Goal: Task Accomplishment & Management: Use online tool/utility

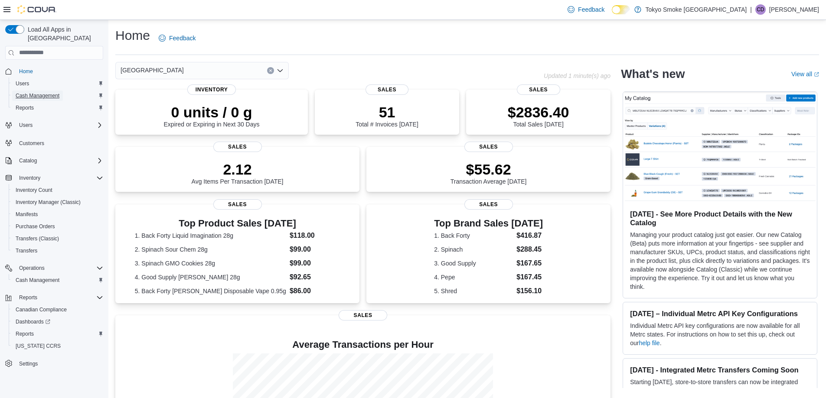
click at [40, 92] on span "Cash Management" at bounding box center [38, 95] width 44 height 7
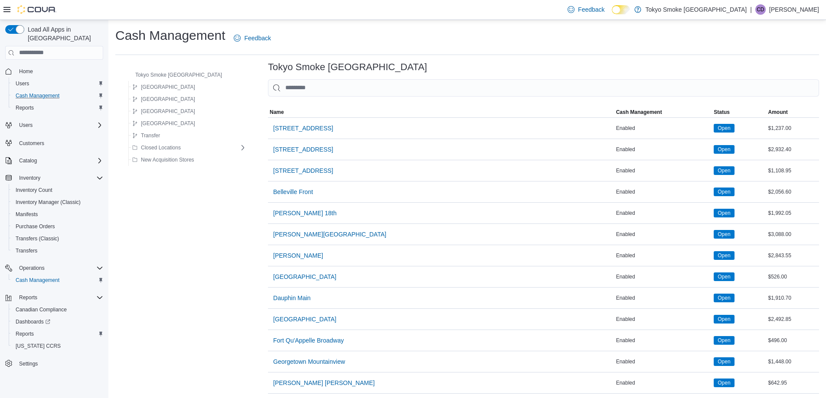
click at [349, 79] on input "This is a search bar. As you type, the results lower in the page will automatic…" at bounding box center [543, 87] width 551 height 17
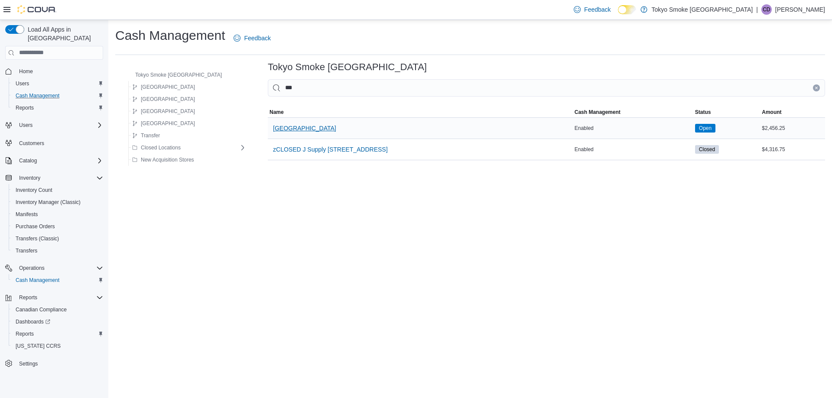
type input "***"
click at [312, 128] on span "[GEOGRAPHIC_DATA]" at bounding box center [304, 128] width 63 height 9
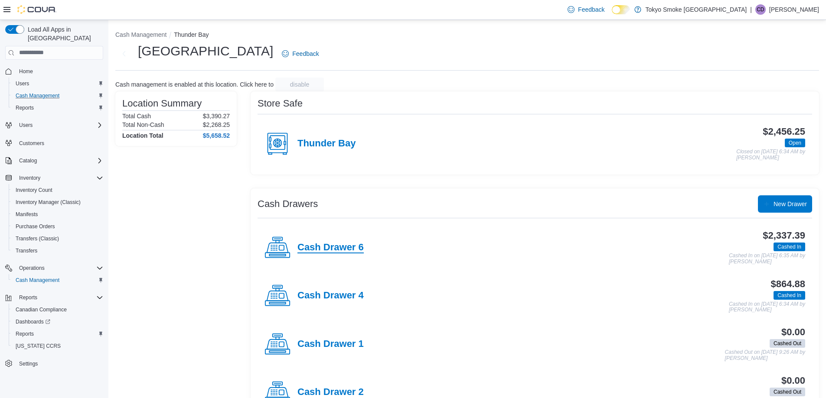
click at [344, 250] on h4 "Cash Drawer 6" at bounding box center [330, 247] width 66 height 11
click at [339, 293] on h4 "Cash Drawer 4" at bounding box center [330, 295] width 66 height 11
click at [30, 331] on span "Reports" at bounding box center [25, 334] width 18 height 7
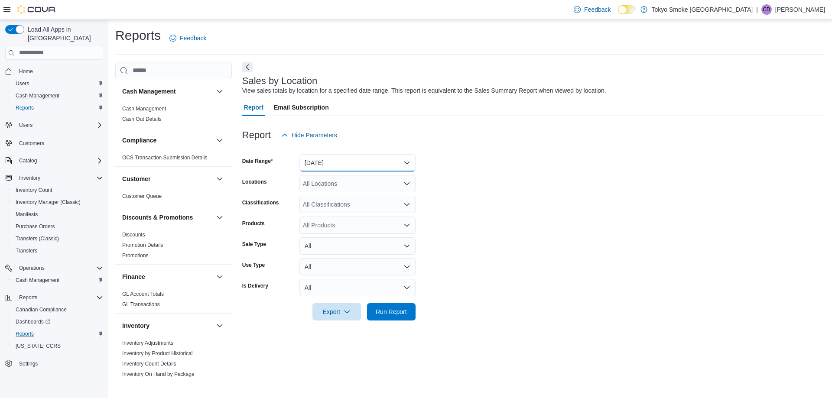
click at [400, 163] on button "[DATE]" at bounding box center [358, 162] width 116 height 17
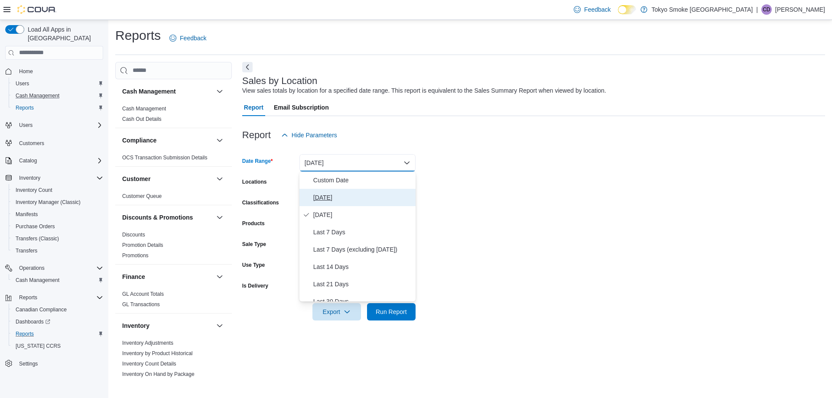
click at [315, 198] on span "[DATE]" at bounding box center [362, 197] width 99 height 10
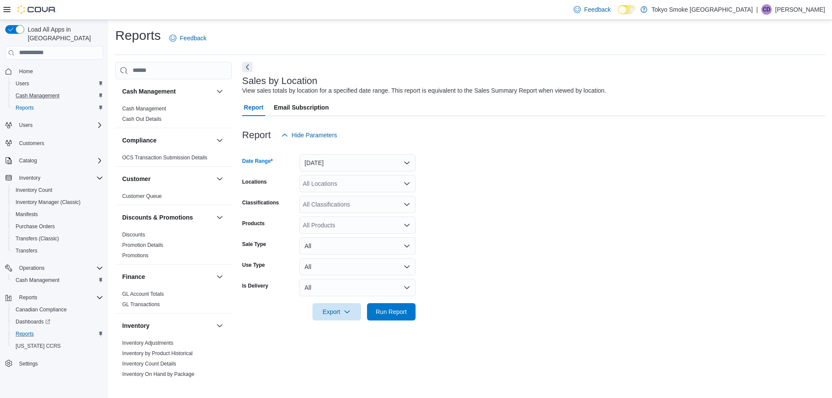
click at [331, 181] on div "All Locations" at bounding box center [358, 183] width 116 height 17
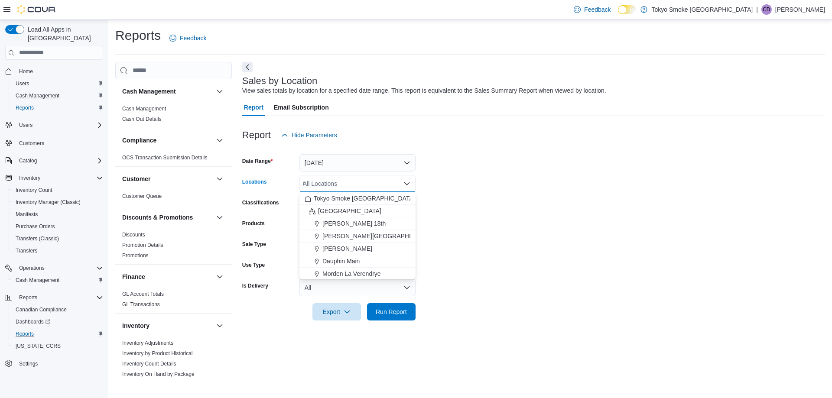
type input "***"
click at [486, 245] on form "Date Range [DATE] Locations [GEOGRAPHIC_DATA] Combo box. Selected. [GEOGRAPHIC_…" at bounding box center [533, 232] width 583 height 177
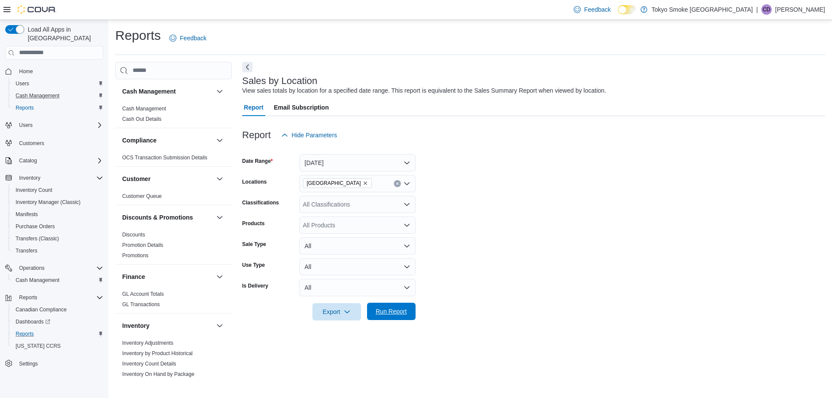
click at [388, 316] on span "Run Report" at bounding box center [391, 311] width 31 height 9
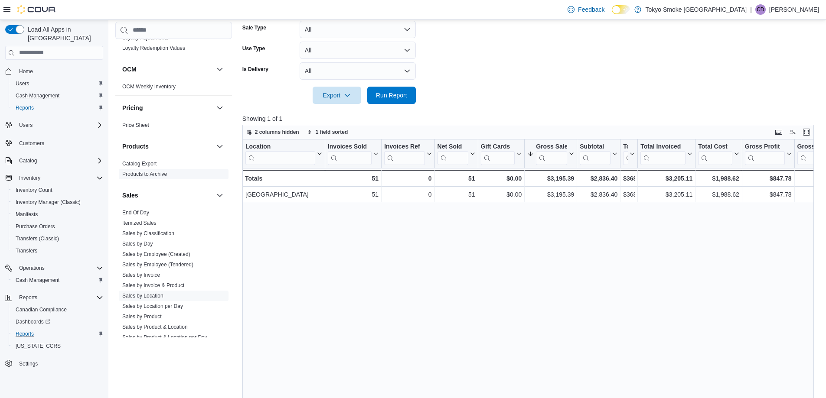
scroll to position [496, 0]
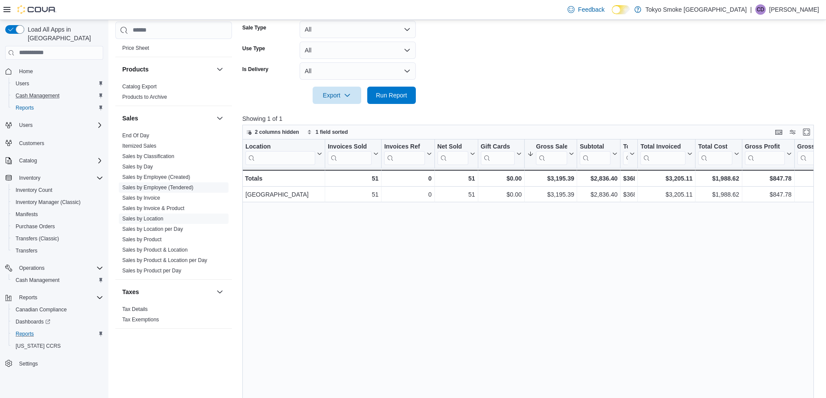
click at [183, 185] on link "Sales by Employee (Tendered)" at bounding box center [157, 188] width 71 height 6
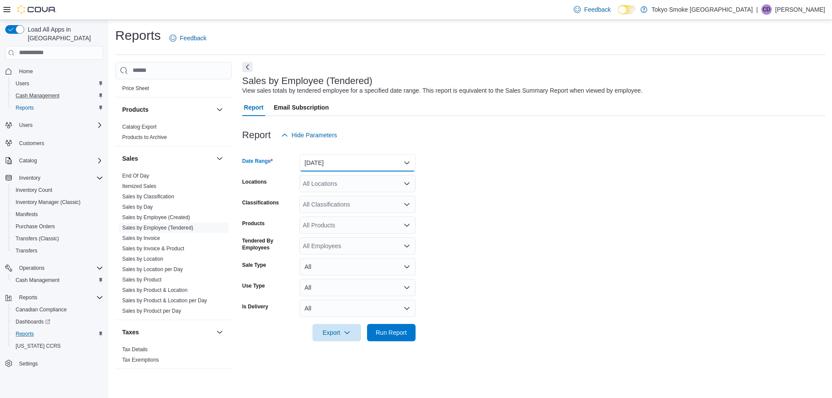
click at [373, 163] on button "[DATE]" at bounding box center [358, 162] width 116 height 17
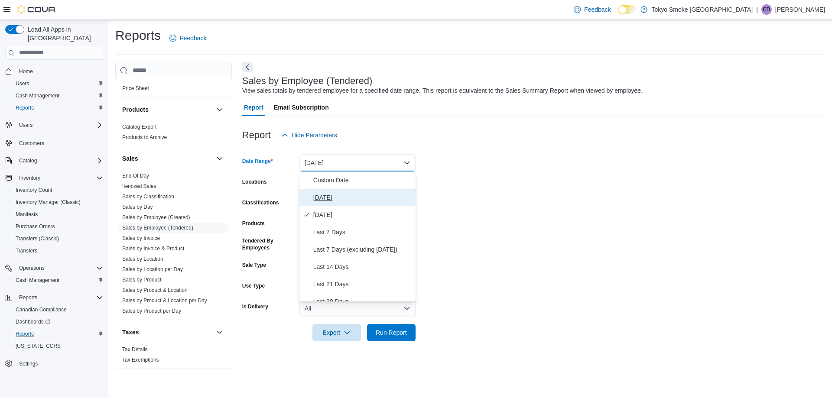
click at [307, 198] on icon "Select listbox" at bounding box center [306, 197] width 7 height 7
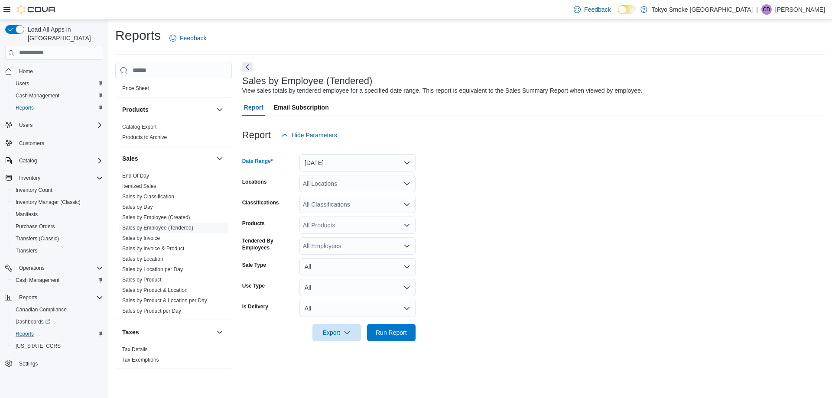
click at [360, 183] on div "All Locations" at bounding box center [358, 183] width 116 height 17
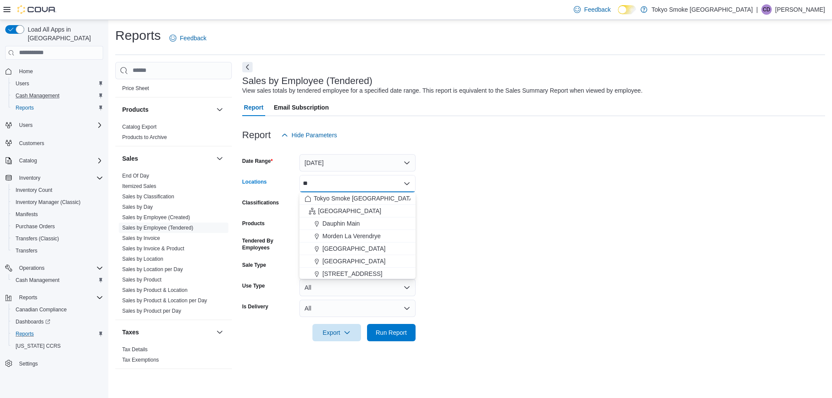
type input "***"
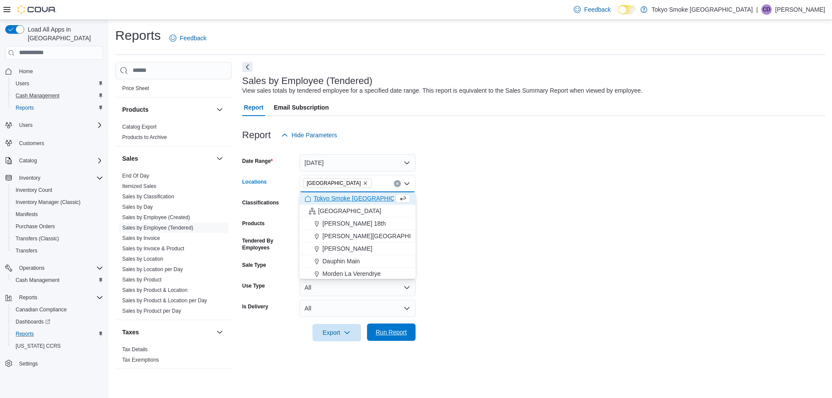
click at [398, 336] on span "Run Report" at bounding box center [391, 332] width 31 height 9
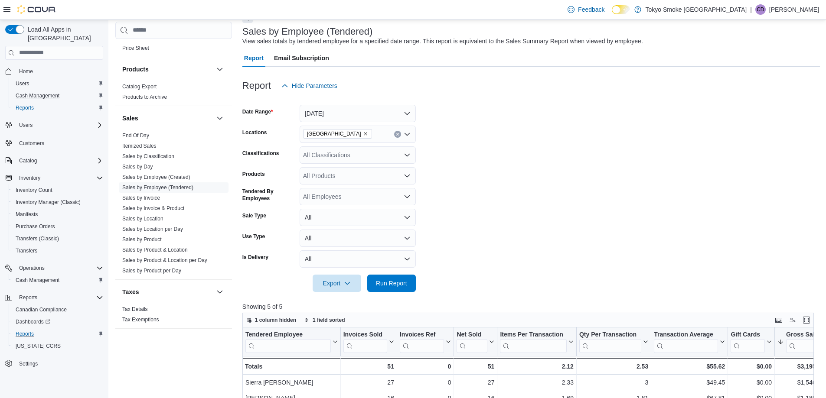
scroll to position [173, 0]
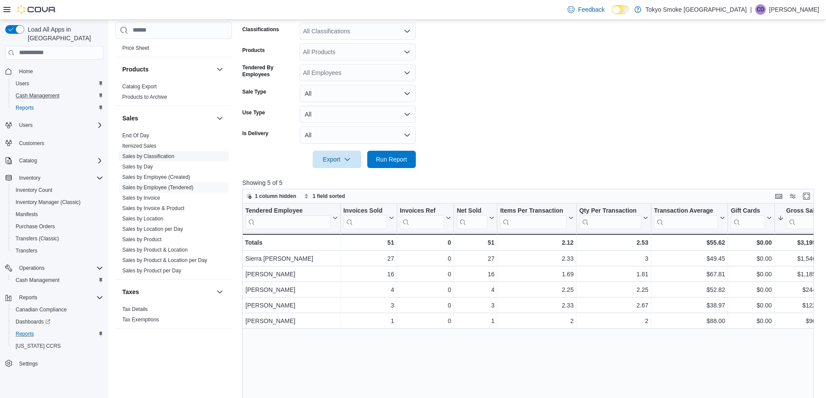
click at [157, 198] on link "Sales by Invoice" at bounding box center [141, 198] width 38 height 6
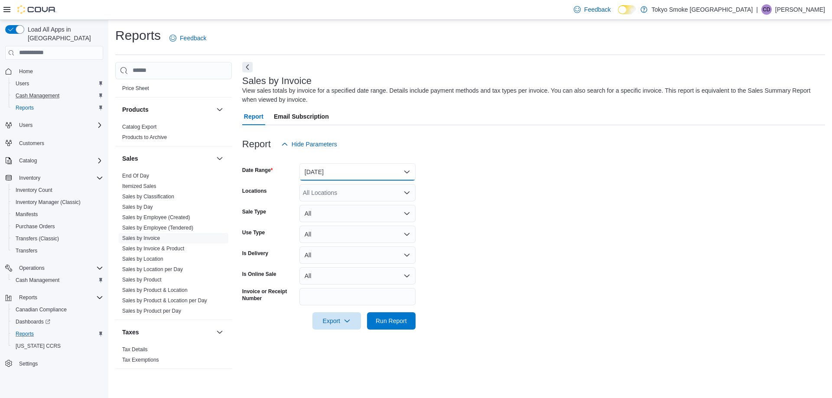
click at [341, 169] on button "[DATE]" at bounding box center [358, 171] width 116 height 17
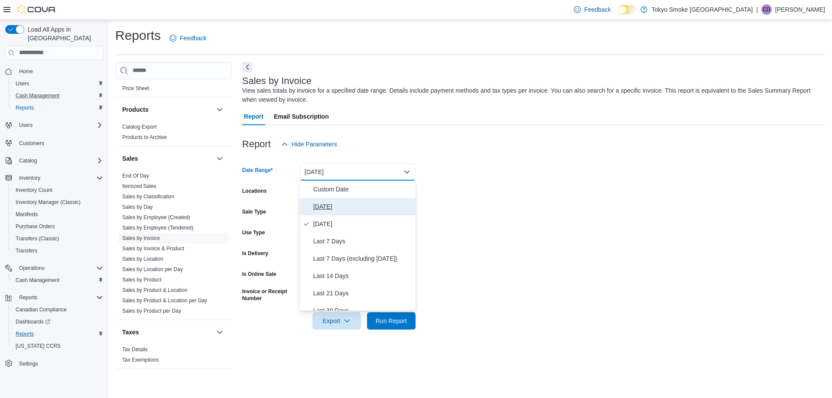
click at [337, 207] on span "[DATE]" at bounding box center [362, 207] width 99 height 10
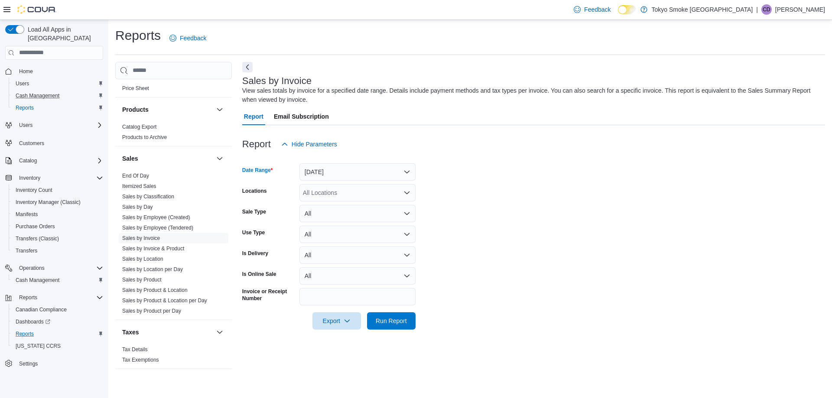
click at [339, 194] on div "All Locations" at bounding box center [358, 192] width 116 height 17
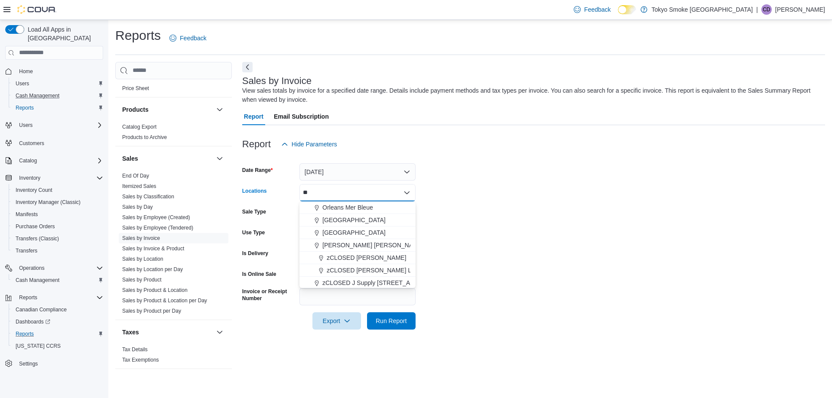
type input "***"
click at [503, 257] on form "Date Range [DATE] Locations [GEOGRAPHIC_DATA] Combo box. Selected. [GEOGRAPHIC_…" at bounding box center [533, 241] width 583 height 177
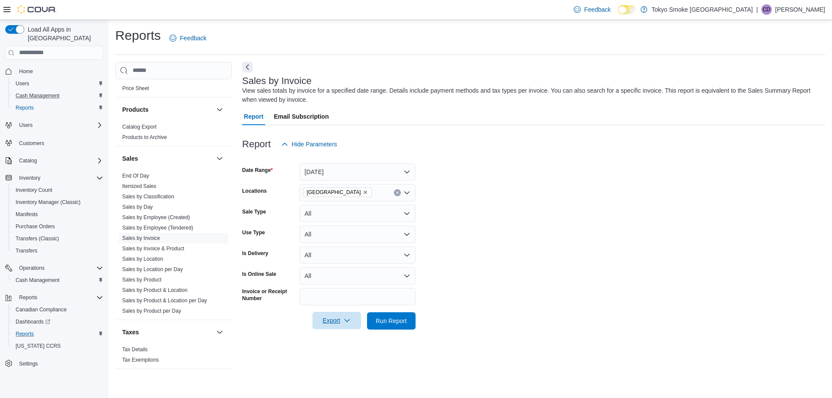
click at [340, 318] on span "Export" at bounding box center [337, 320] width 38 height 17
click at [339, 336] on span "Export to Excel" at bounding box center [338, 338] width 39 height 7
